Goal: Use online tool/utility: Utilize a website feature to perform a specific function

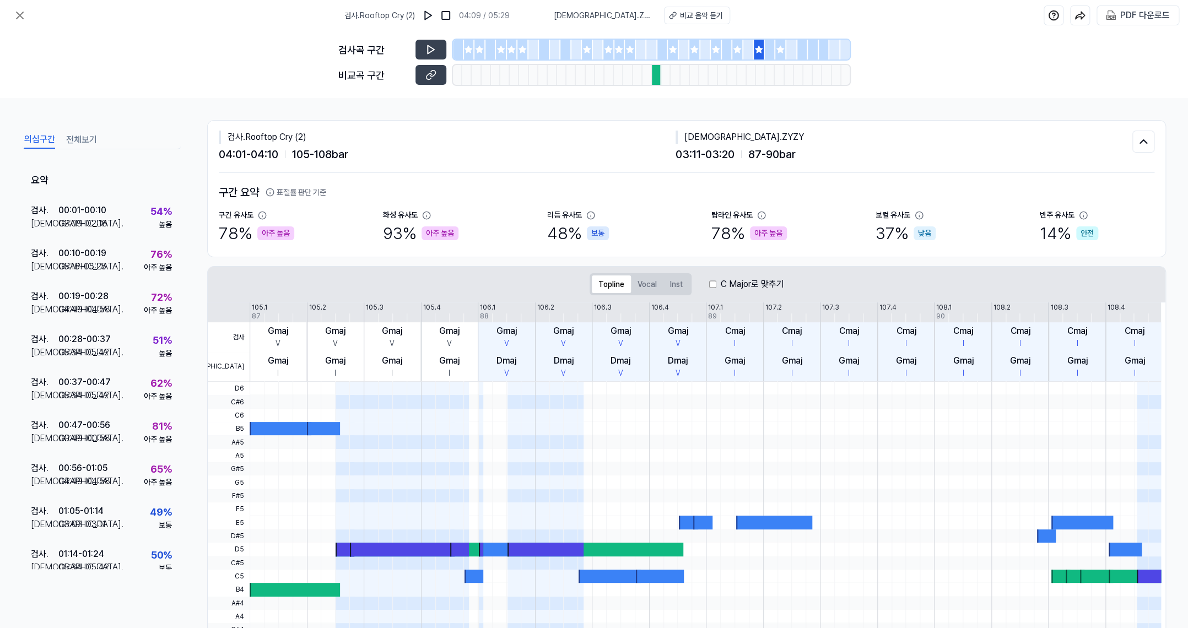
scroll to position [550, 0]
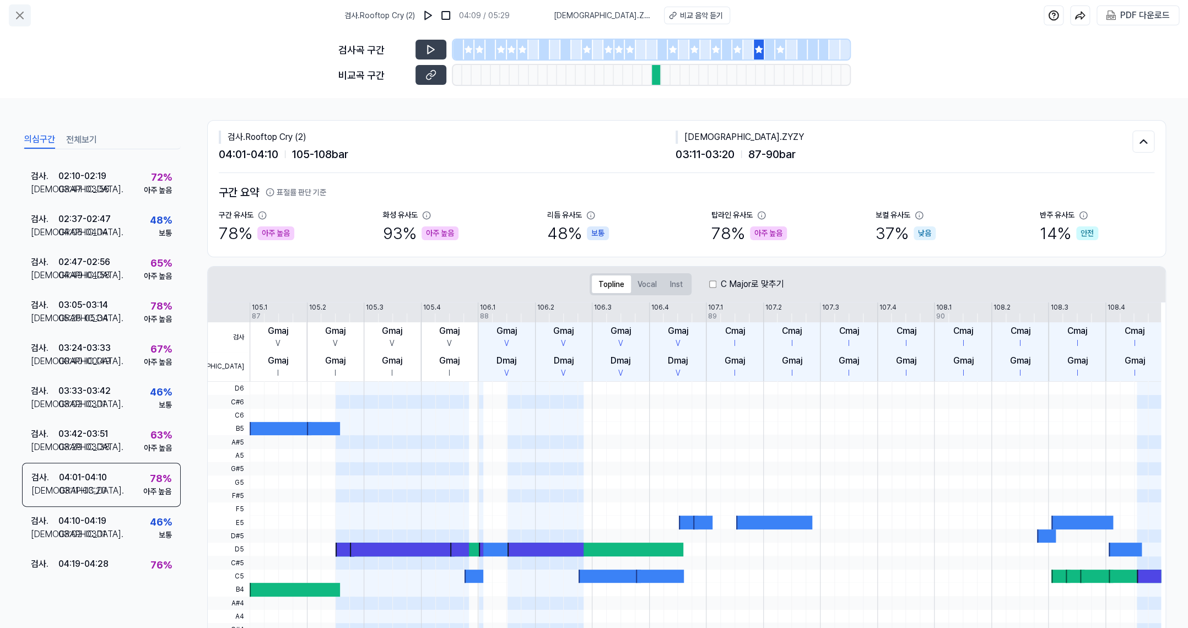
click at [13, 19] on icon at bounding box center [19, 15] width 13 height 13
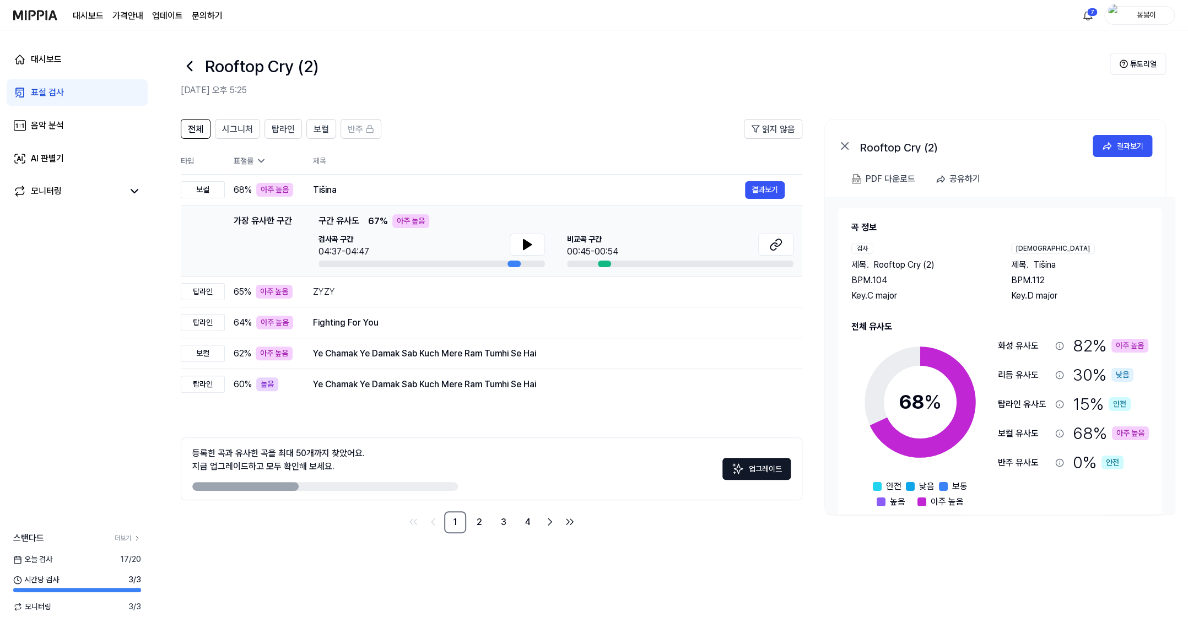
click at [51, 91] on div "표절 검사" at bounding box center [47, 92] width 33 height 13
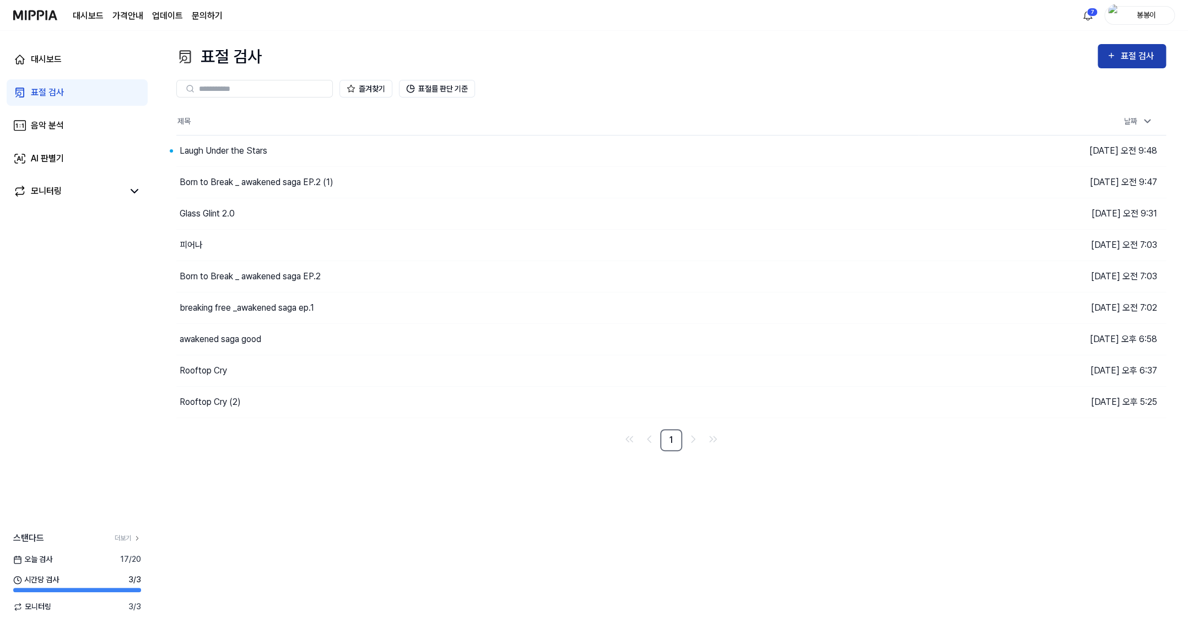
click at [1132, 54] on div "표절 검사" at bounding box center [1138, 56] width 37 height 14
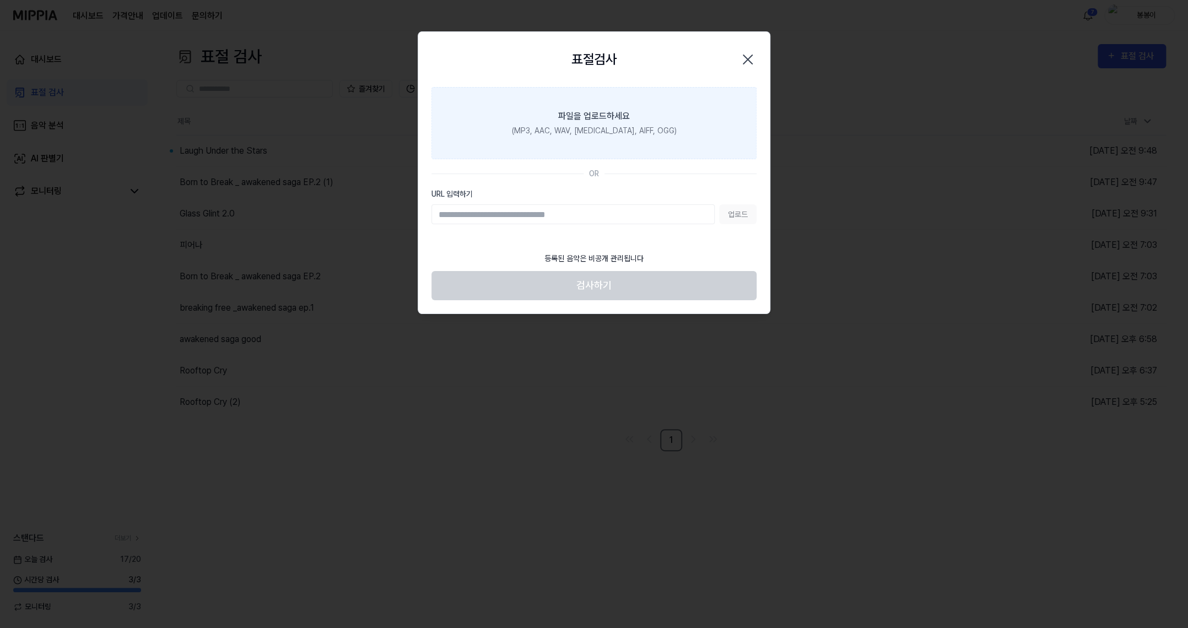
click at [603, 136] on div "(MP3, AAC, WAV, [MEDICAL_DATA], AIFF, OGG)" at bounding box center [594, 131] width 165 height 12
click at [0, 0] on input "파일을 업로드하세요 (MP3, AAC, WAV, [MEDICAL_DATA], AIFF, OGG)" at bounding box center [0, 0] width 0 height 0
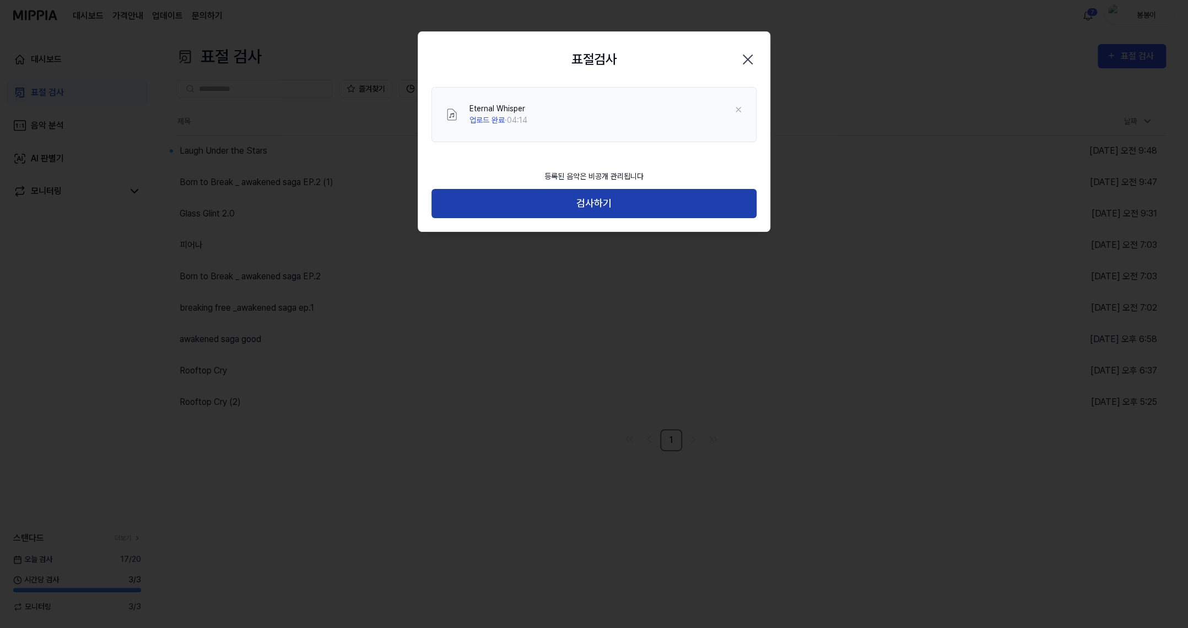
click at [587, 197] on button "검사하기" at bounding box center [593, 203] width 325 height 29
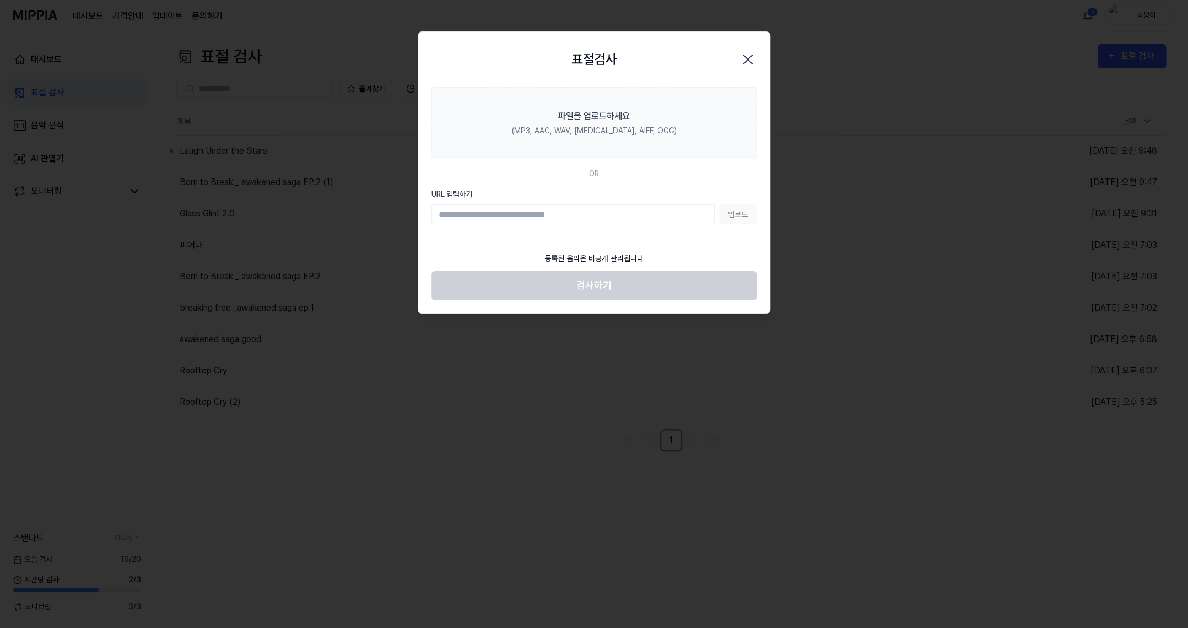
click at [936, 116] on div at bounding box center [594, 314] width 1188 height 628
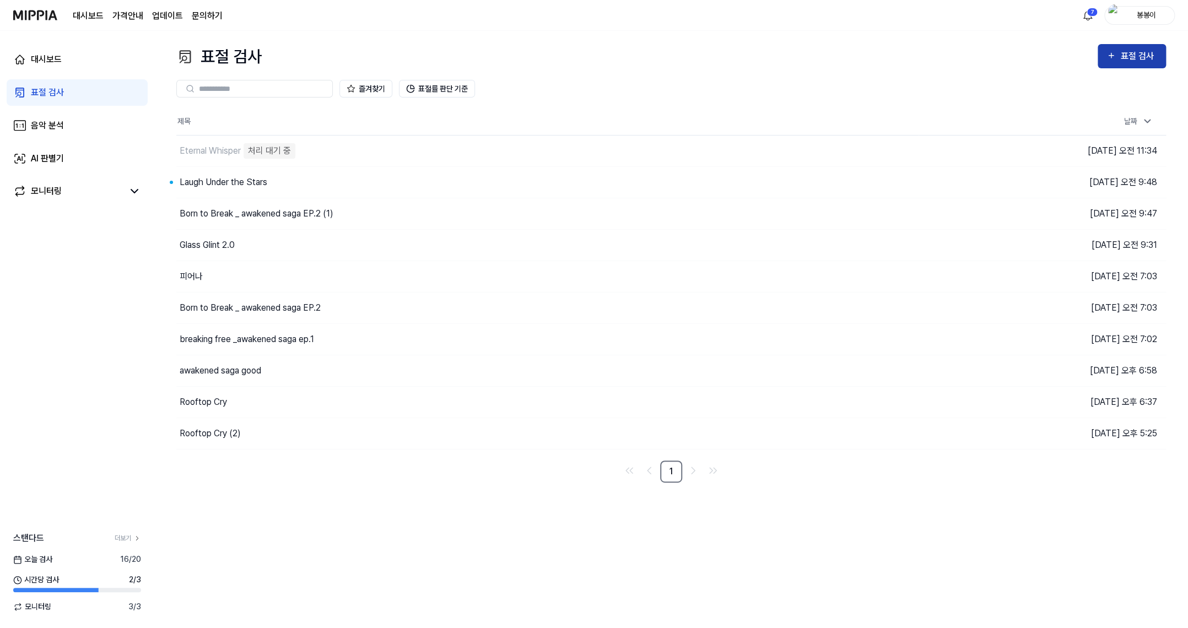
click at [1121, 65] on button "표절 검사" at bounding box center [1132, 56] width 68 height 24
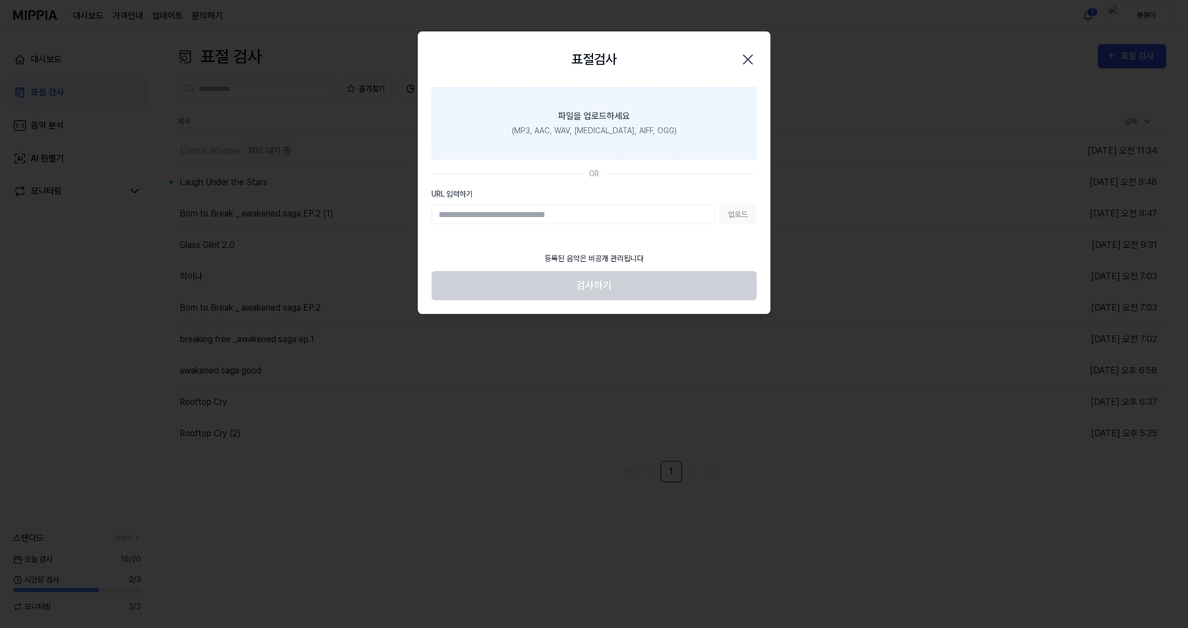
click at [576, 136] on div "(MP3, AAC, WAV, [MEDICAL_DATA], AIFF, OGG)" at bounding box center [594, 131] width 165 height 12
click at [0, 0] on input "파일을 업로드하세요 (MP3, AAC, WAV, [MEDICAL_DATA], AIFF, OGG)" at bounding box center [0, 0] width 0 height 0
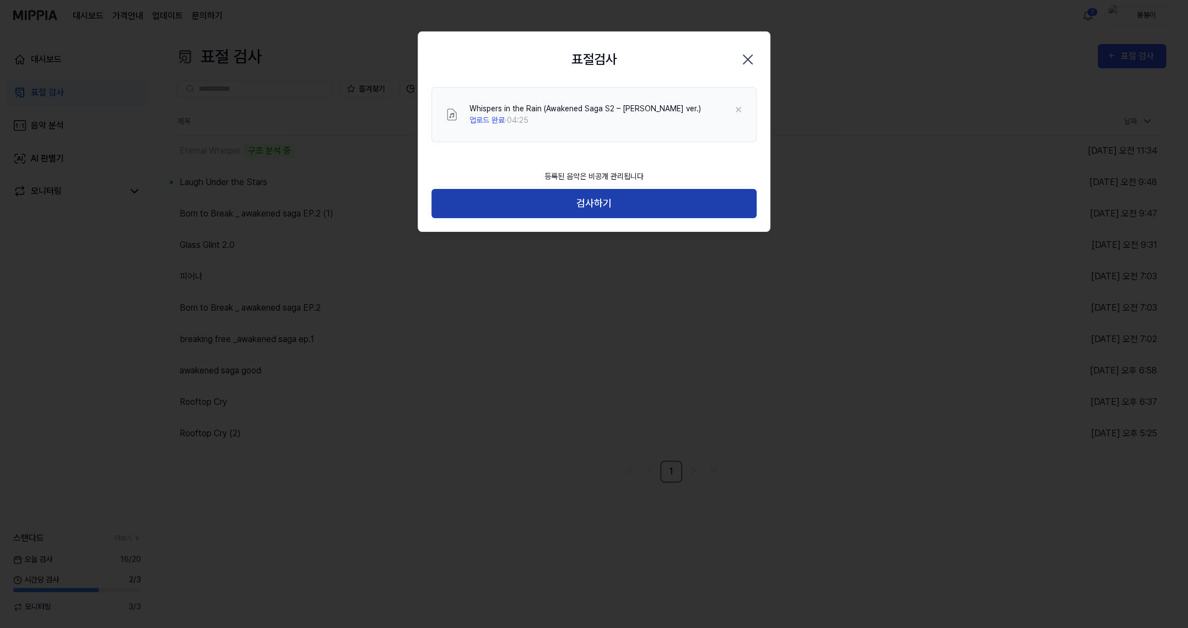
click at [597, 206] on button "검사하기" at bounding box center [593, 203] width 325 height 29
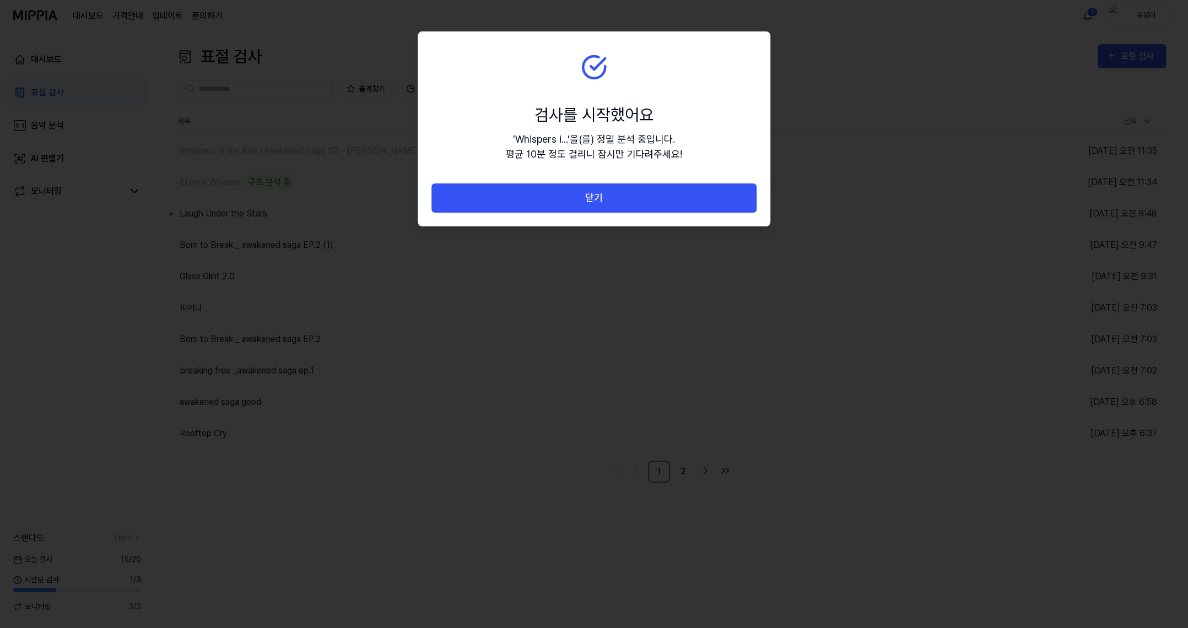
click at [904, 175] on div at bounding box center [594, 314] width 1188 height 628
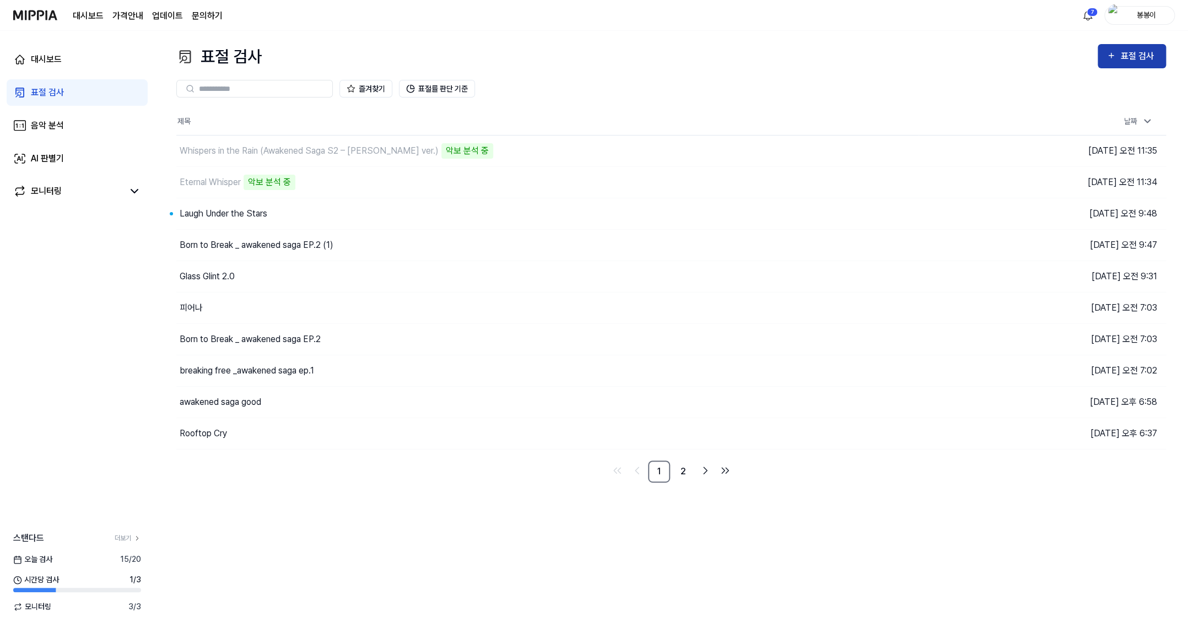
click at [1129, 54] on div "표절 검사" at bounding box center [1138, 56] width 37 height 14
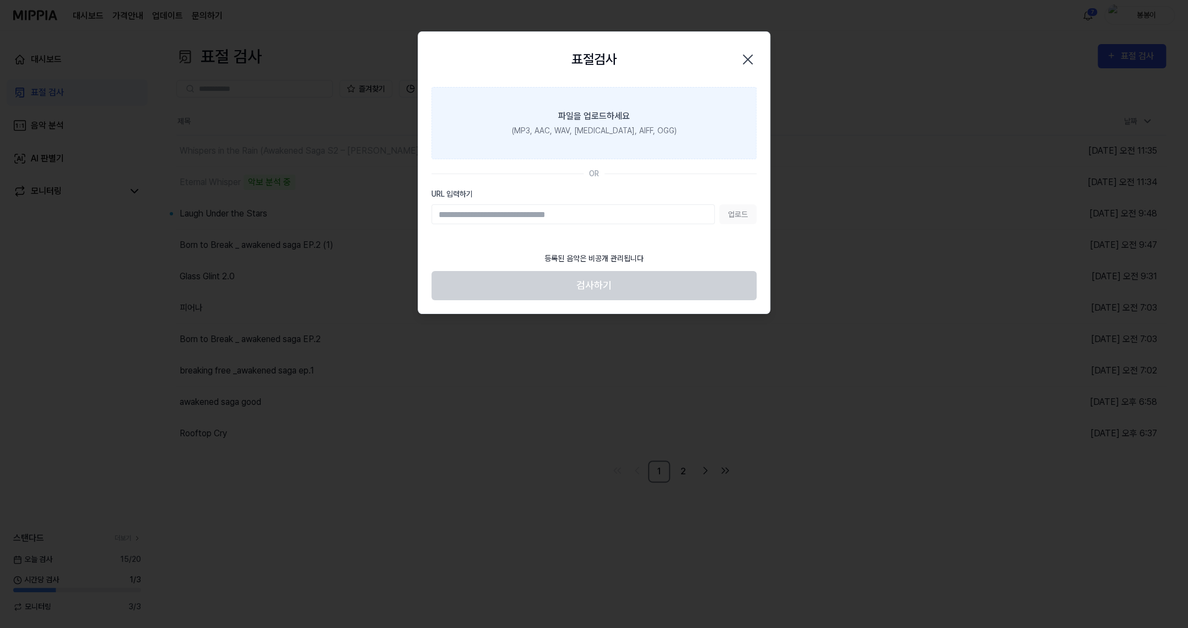
click at [593, 125] on div "(MP3, AAC, WAV, [MEDICAL_DATA], AIFF, OGG)" at bounding box center [594, 131] width 165 height 12
click at [0, 0] on input "파일을 업로드하세요 (MP3, AAC, WAV, [MEDICAL_DATA], AIFF, OGG)" at bounding box center [0, 0] width 0 height 0
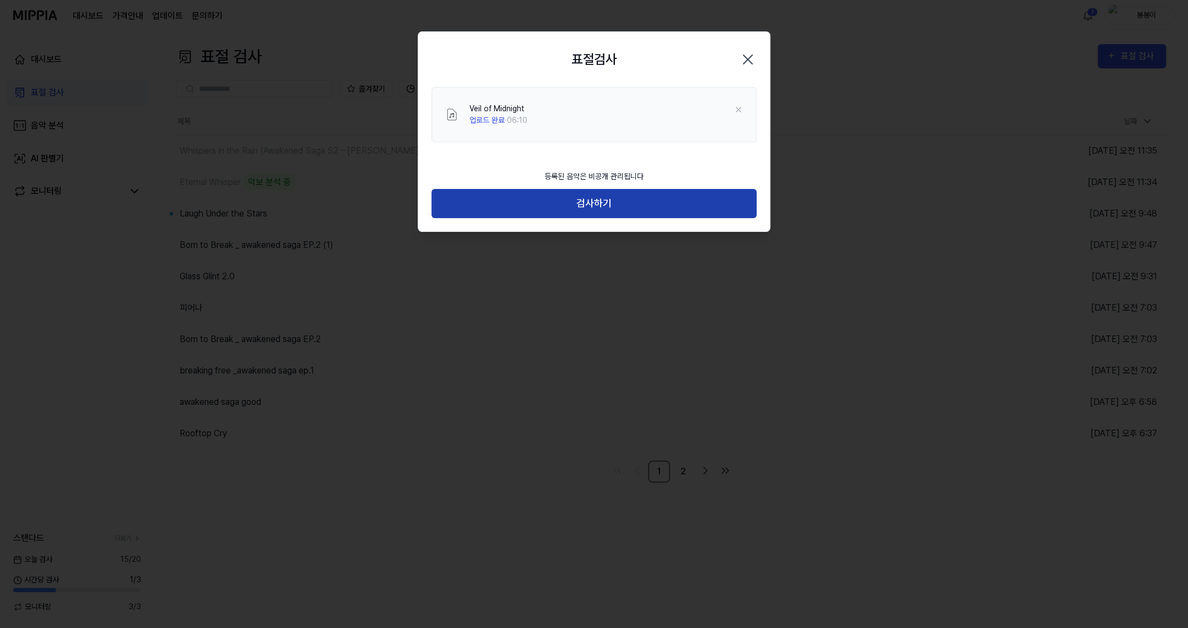
click at [592, 202] on button "검사하기" at bounding box center [593, 203] width 325 height 29
